Goal: Register for event/course: Sign up to attend an event or enroll in a course

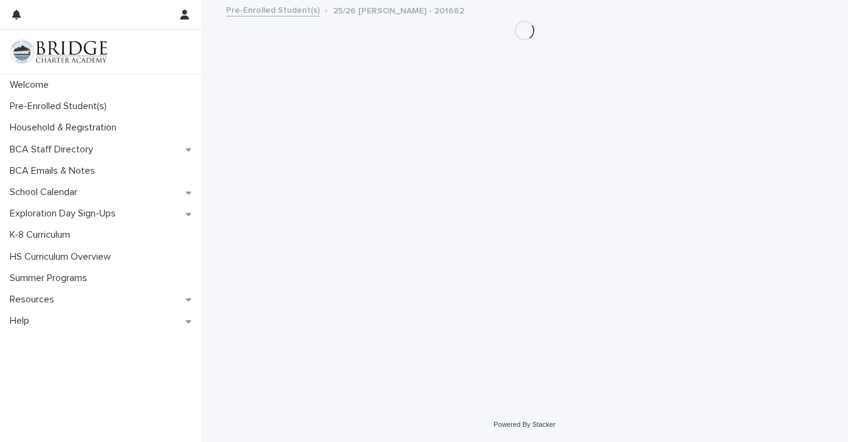
click at [71, 48] on img at bounding box center [58, 52] width 97 height 24
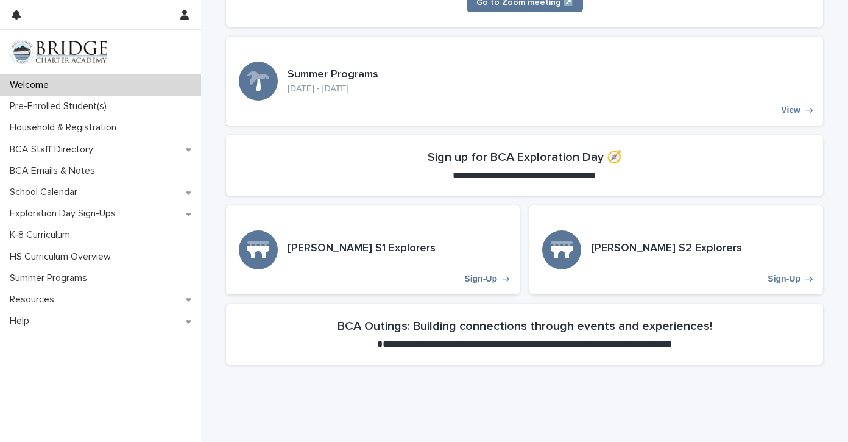
scroll to position [298, 0]
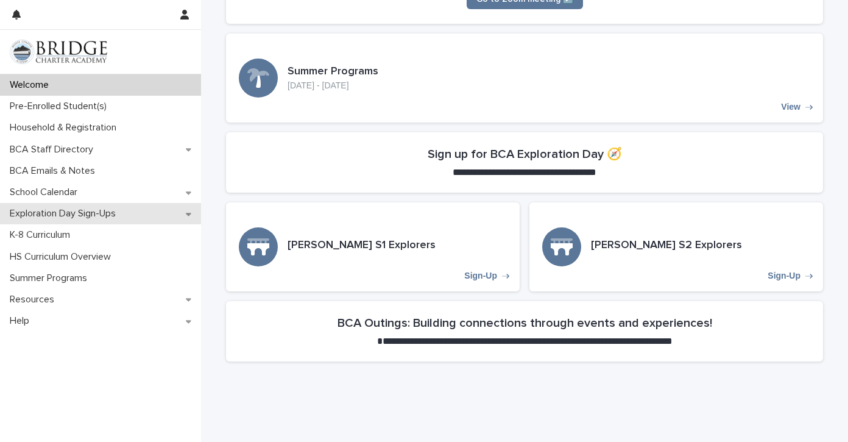
click at [102, 218] on p "Exploration Day Sign-Ups" at bounding box center [65, 214] width 121 height 12
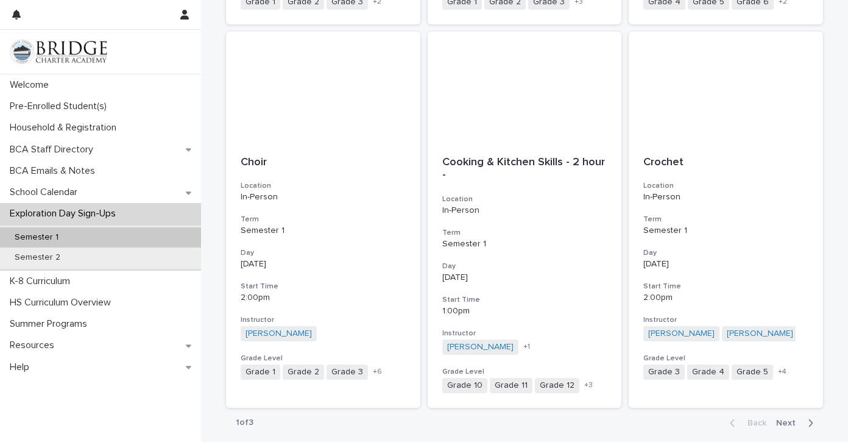
scroll to position [1364, 0]
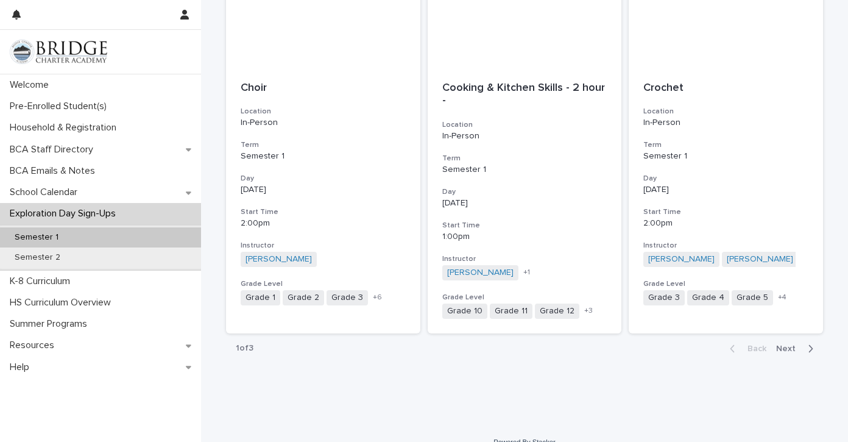
click at [788, 344] on span "Next" at bounding box center [789, 348] width 27 height 9
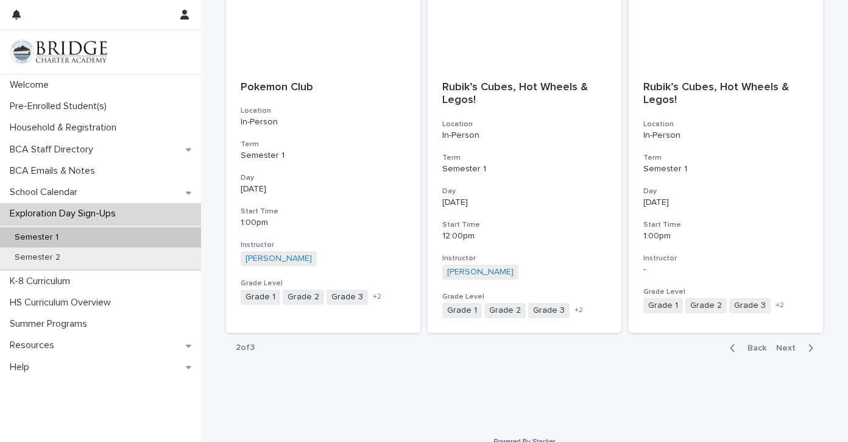
scroll to position [1364, 0]
click at [789, 344] on span "Next" at bounding box center [789, 348] width 27 height 9
